Goal: Find contact information: Find contact information

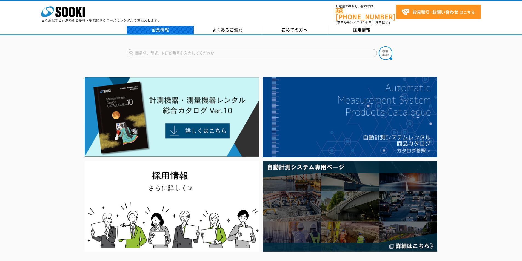
click at [156, 26] on link "企業情報" at bounding box center [160, 30] width 67 height 8
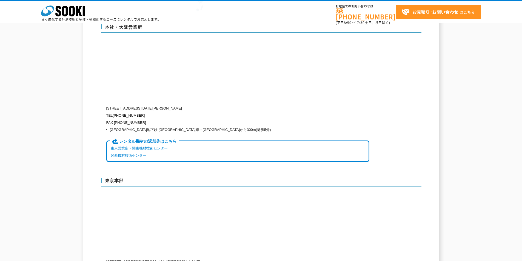
scroll to position [1425, 0]
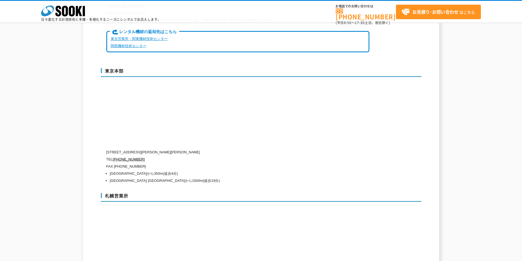
click at [156, 163] on p "FAX (03)5117-3521" at bounding box center [237, 166] width 263 height 7
